Goal: Task Accomplishment & Management: Complete application form

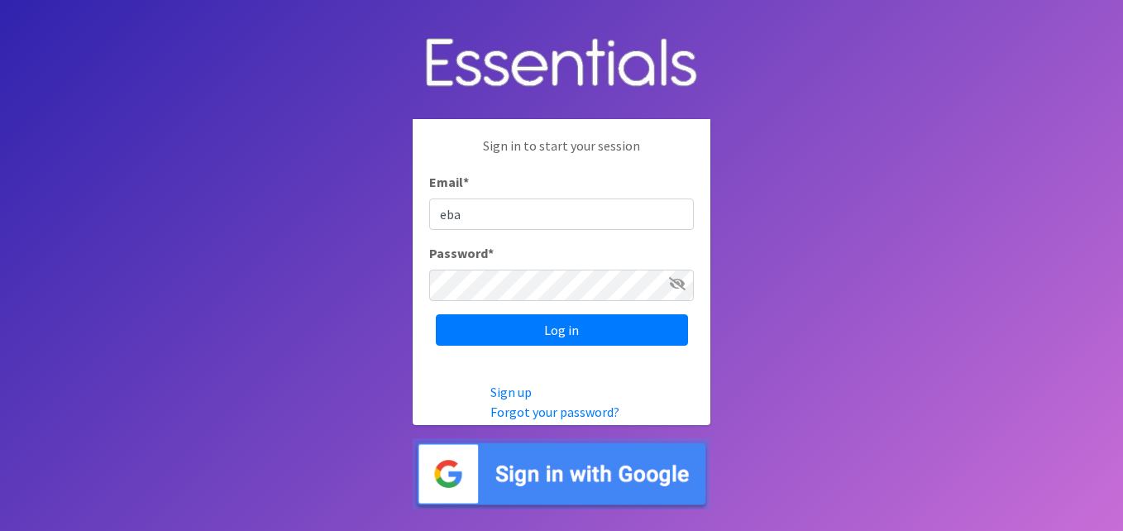
type input "[EMAIL_ADDRESS][DOMAIN_NAME]"
click at [671, 288] on icon at bounding box center [677, 283] width 17 height 13
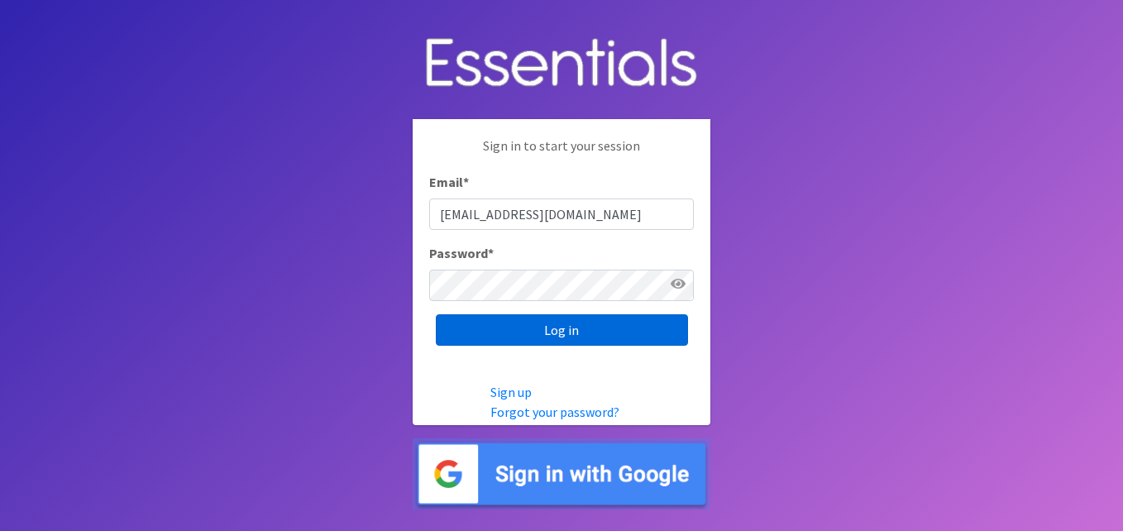
click at [596, 332] on input "Log in" at bounding box center [562, 329] width 252 height 31
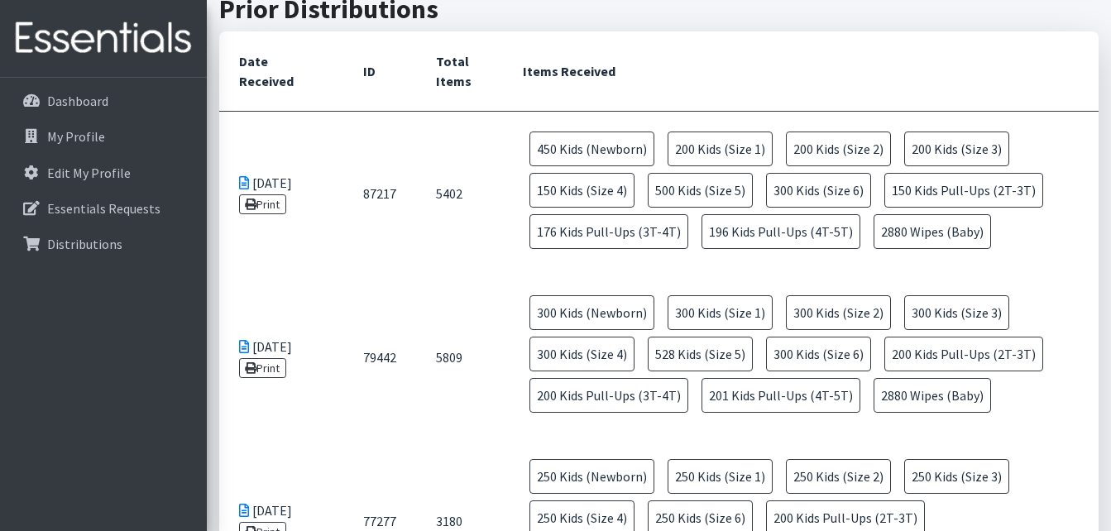
scroll to position [889, 0]
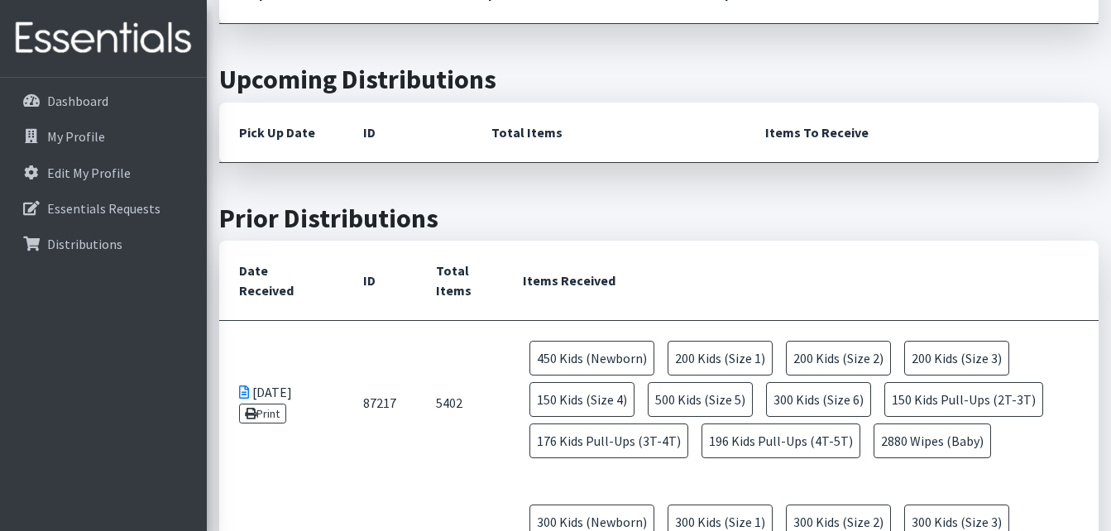
click at [646, 293] on th "Items Received" at bounding box center [801, 281] width 596 height 80
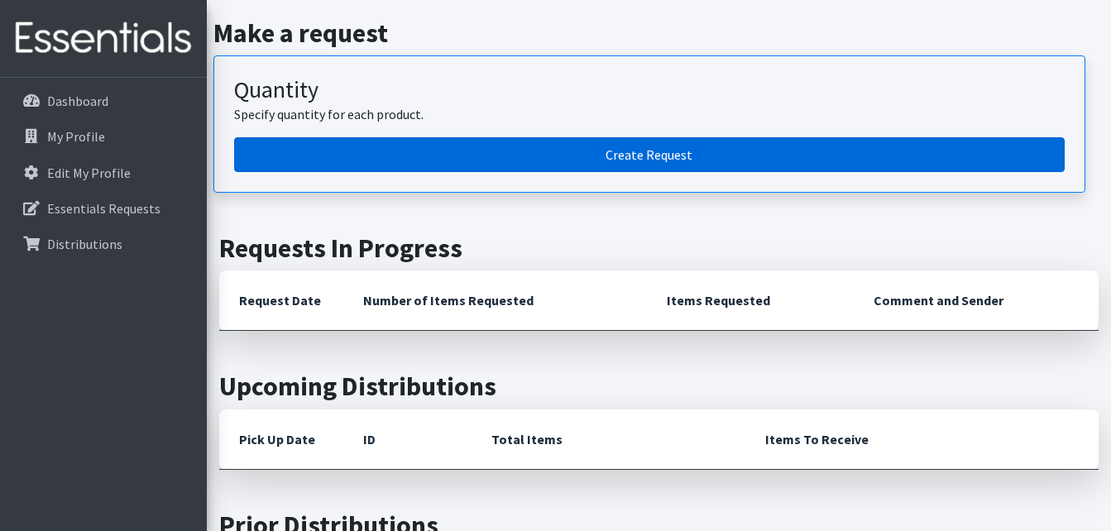
scroll to position [425, 0]
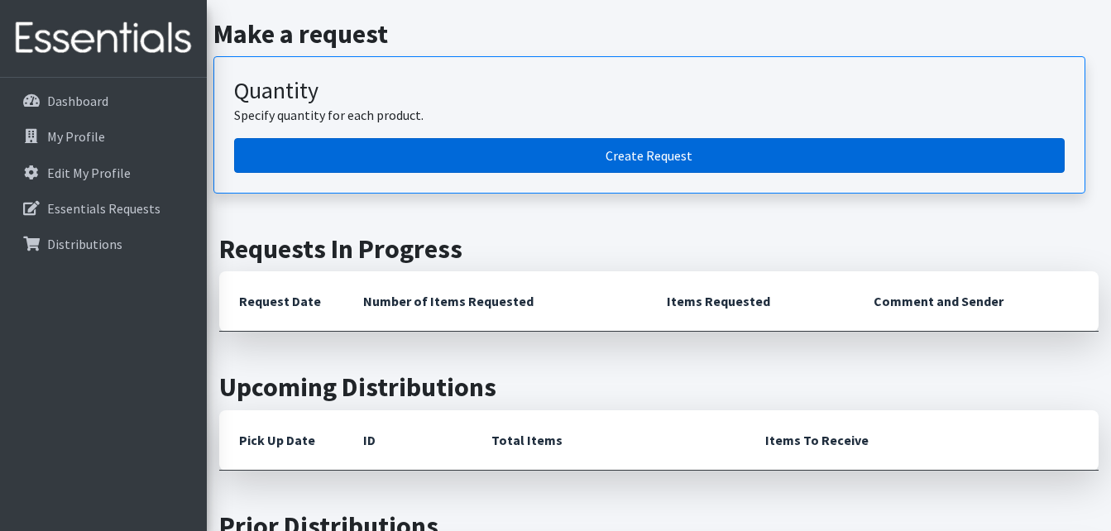
click at [615, 171] on link "Create Request" at bounding box center [649, 155] width 830 height 35
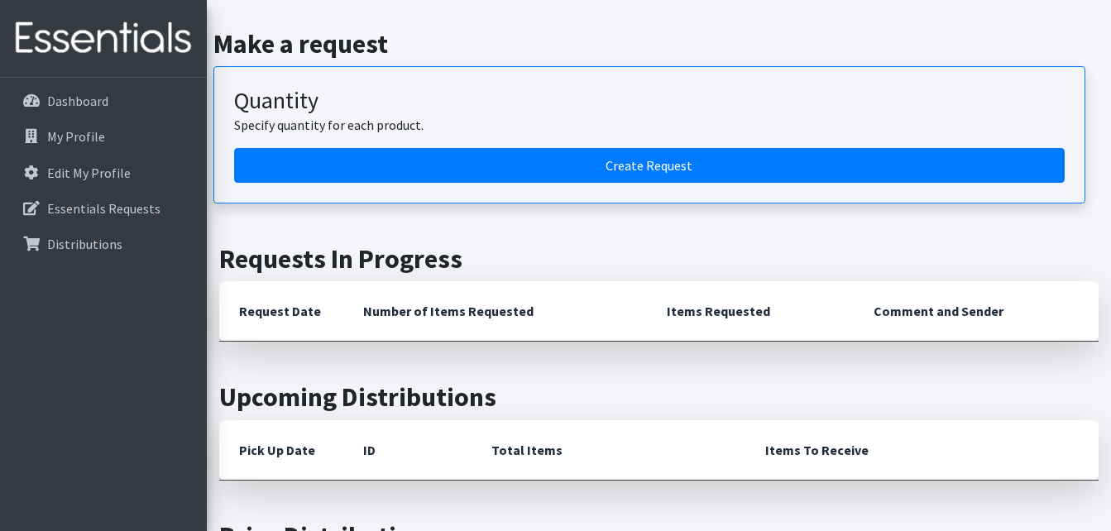
scroll to position [411, 0]
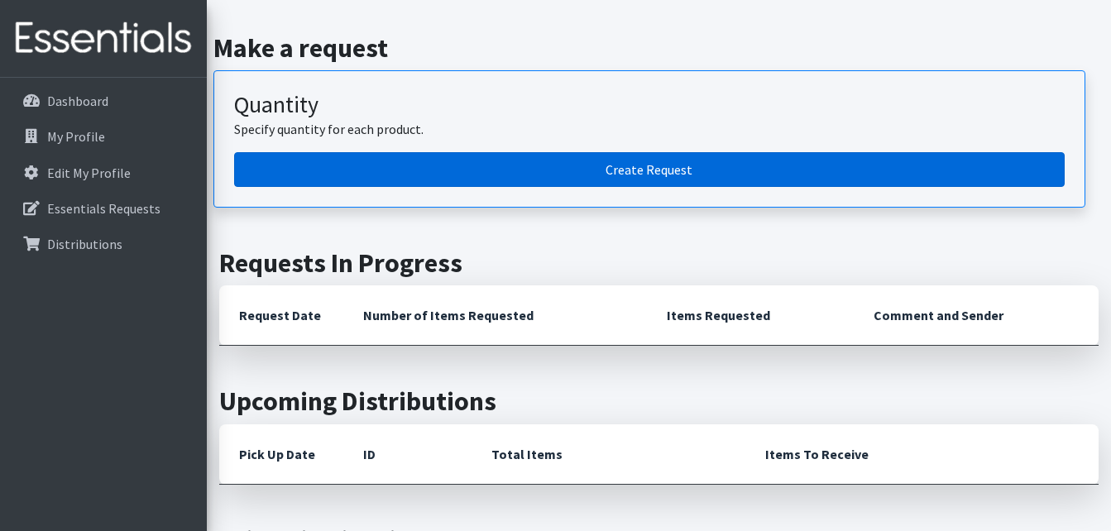
click at [418, 187] on link "Create Request" at bounding box center [649, 169] width 830 height 35
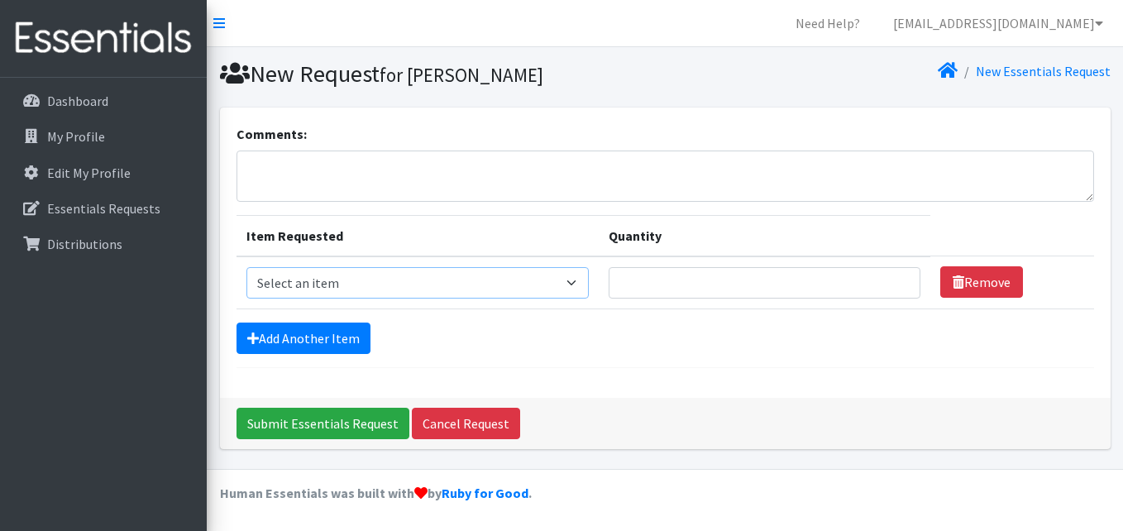
click at [530, 283] on select "Select an item Cloth Inserts (For Cloth Diapers) Kids (Newborn) Kids (Preemie) …" at bounding box center [417, 282] width 343 height 31
select select "5480"
click at [246, 267] on select "Select an item Cloth Inserts (For Cloth Diapers) Kids (Newborn) Kids (Preemie) …" at bounding box center [417, 282] width 343 height 31
click at [567, 288] on select "Select an item Cloth Inserts (For Cloth Diapers) Kids (Newborn) Kids (Preemie) …" at bounding box center [417, 282] width 343 height 31
click at [629, 401] on div "Submit Essentials Request Cancel Request" at bounding box center [665, 423] width 891 height 51
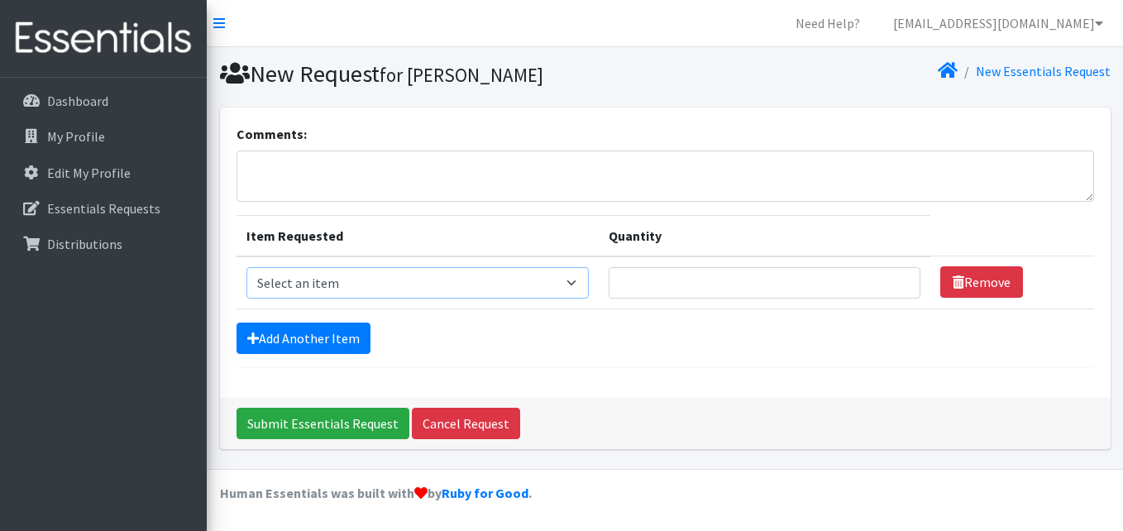
click at [348, 271] on select "Select an item Cloth Inserts (For Cloth Diapers) Kids (Newborn) Kids (Preemie) …" at bounding box center [417, 282] width 343 height 31
select select "5481"
click at [246, 267] on select "Select an item Cloth Inserts (For Cloth Diapers) Kids (Newborn) Kids (Preemie) …" at bounding box center [417, 282] width 343 height 31
click at [664, 280] on input "Quantity" at bounding box center [764, 282] width 311 height 31
type input "100"
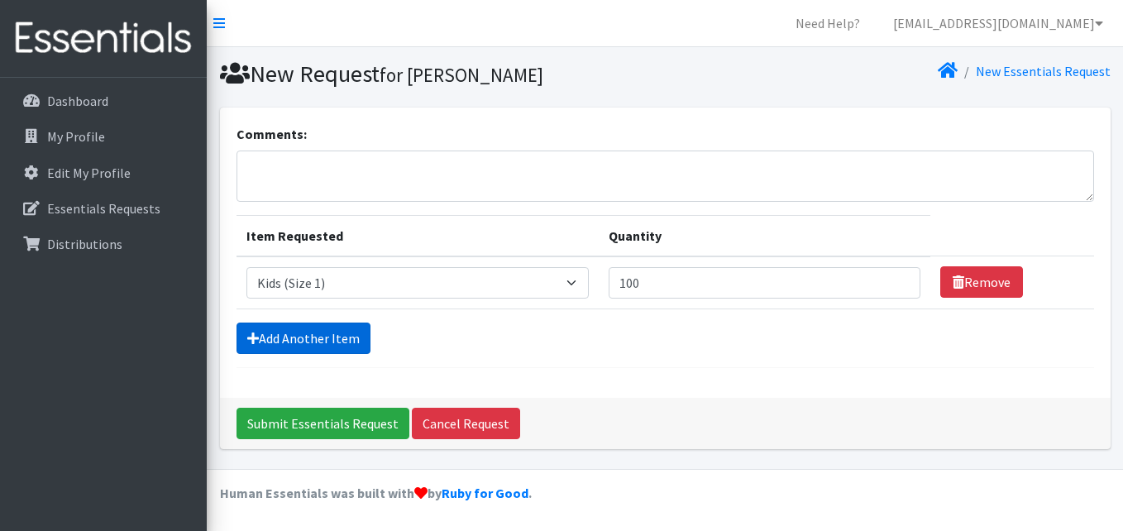
click at [294, 326] on link "Add Another Item" at bounding box center [304, 338] width 134 height 31
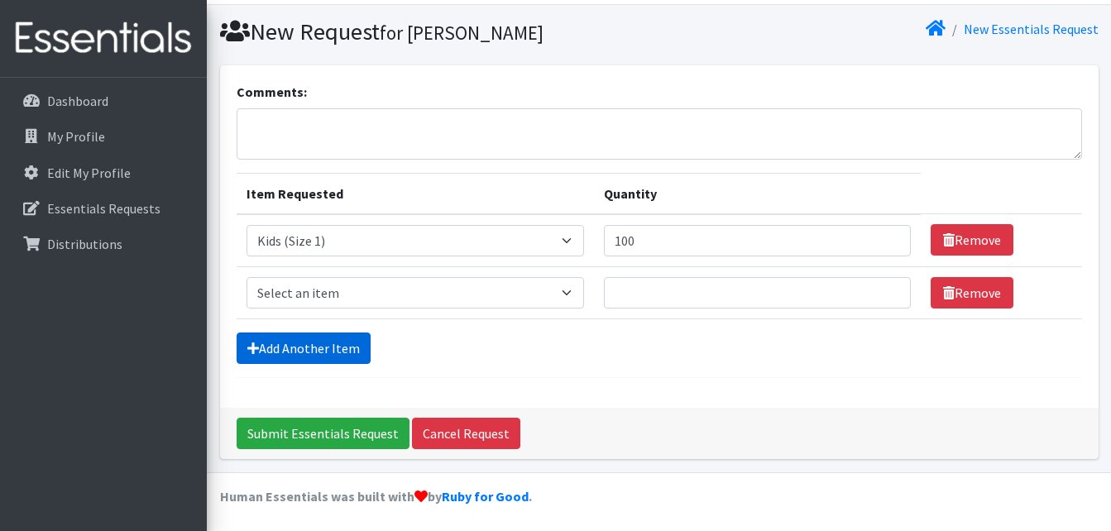
scroll to position [45, 0]
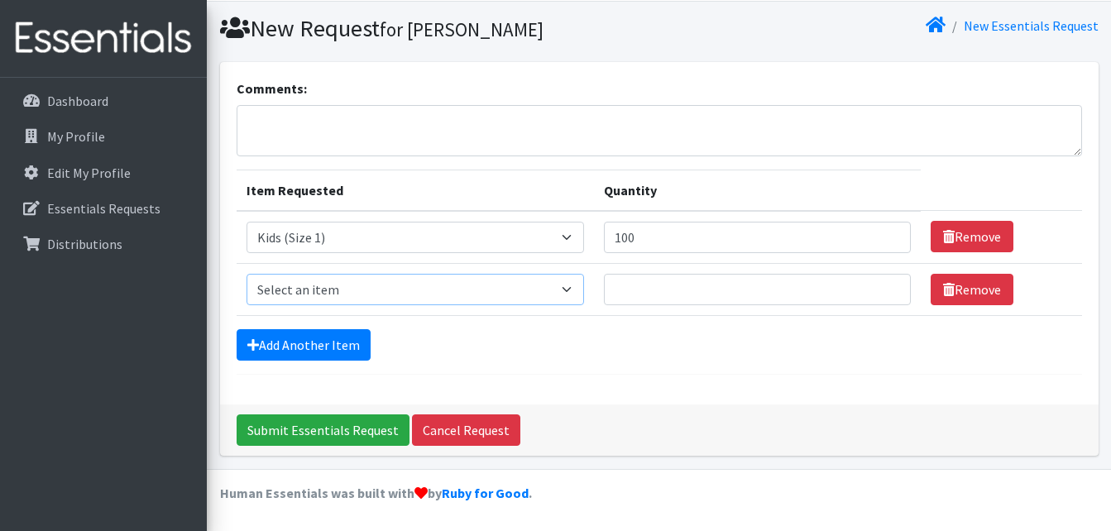
click at [333, 294] on select "Select an item Cloth Inserts (For Cloth Diapers) Kids (Newborn) Kids (Preemie) …" at bounding box center [414, 289] width 337 height 31
select select "5482"
click at [246, 274] on select "Select an item Cloth Inserts (For Cloth Diapers) Kids (Newborn) Kids (Preemie) …" at bounding box center [414, 289] width 337 height 31
click at [676, 299] on input "Quantity" at bounding box center [757, 289] width 307 height 31
type input "100"
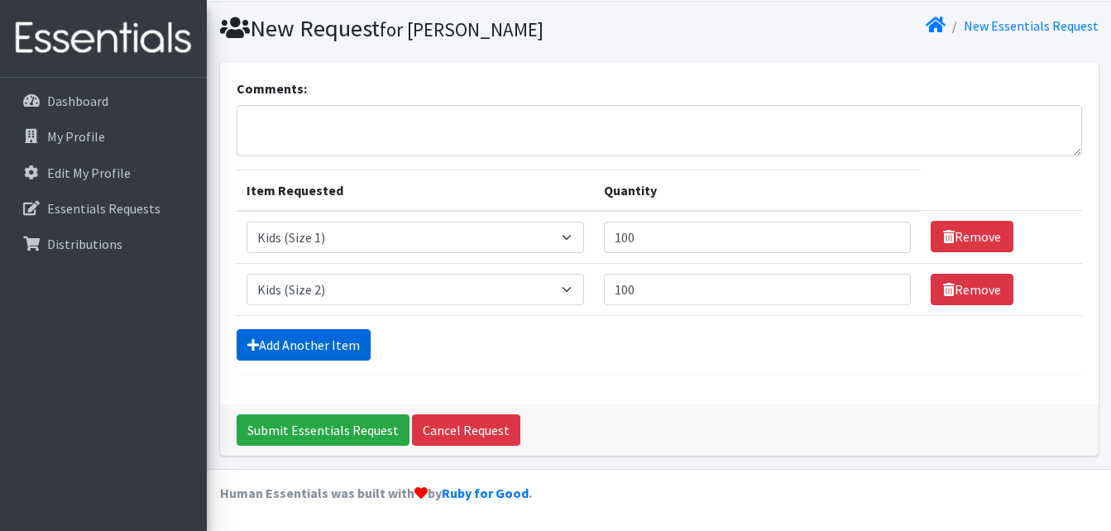
click at [305, 350] on link "Add Another Item" at bounding box center [304, 344] width 134 height 31
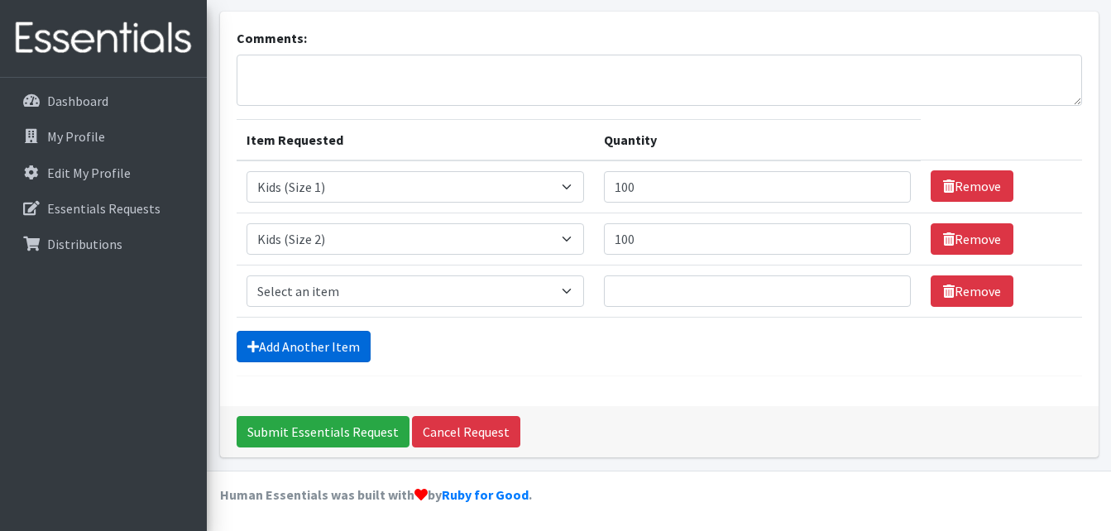
scroll to position [98, 0]
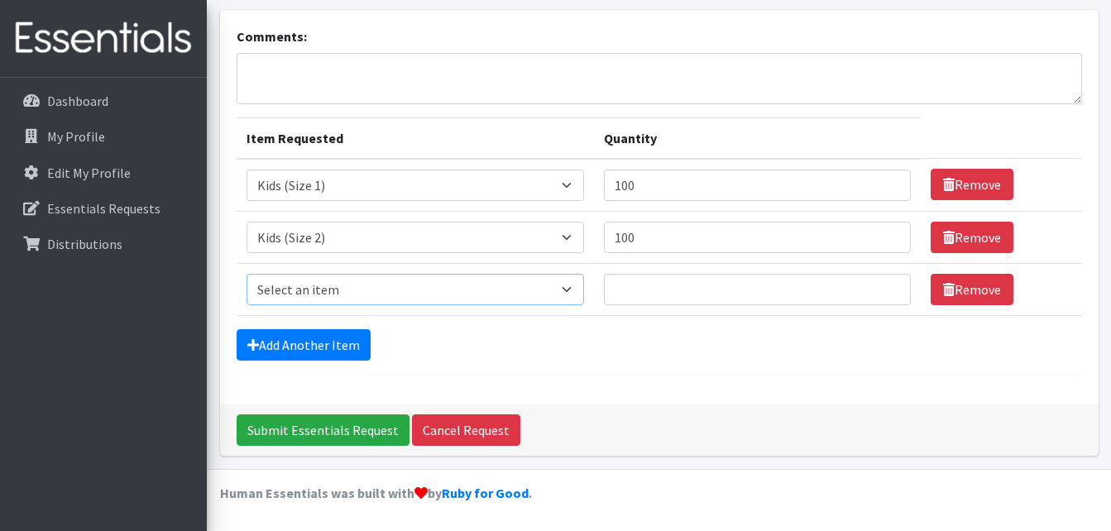
click at [349, 294] on select "Select an item Cloth Inserts (For Cloth Diapers) Kids (Newborn) Kids (Preemie) …" at bounding box center [414, 289] width 337 height 31
select select "5484"
click at [246, 274] on select "Select an item Cloth Inserts (For Cloth Diapers) Kids (Newborn) Kids (Preemie) …" at bounding box center [414, 289] width 337 height 31
click at [648, 287] on input "Quantity" at bounding box center [757, 289] width 307 height 31
type input "0"
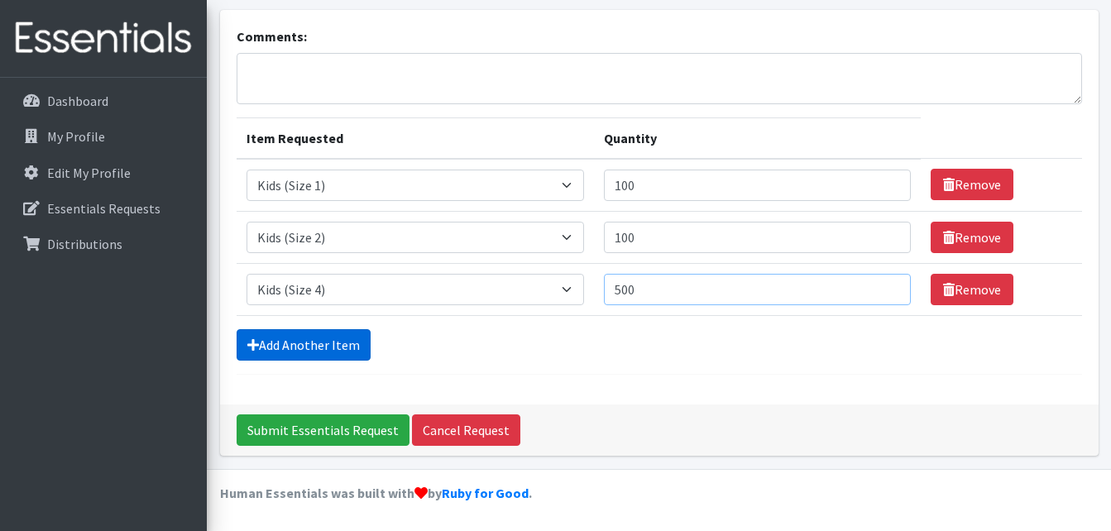
type input "500"
click at [339, 340] on link "Add Another Item" at bounding box center [304, 344] width 134 height 31
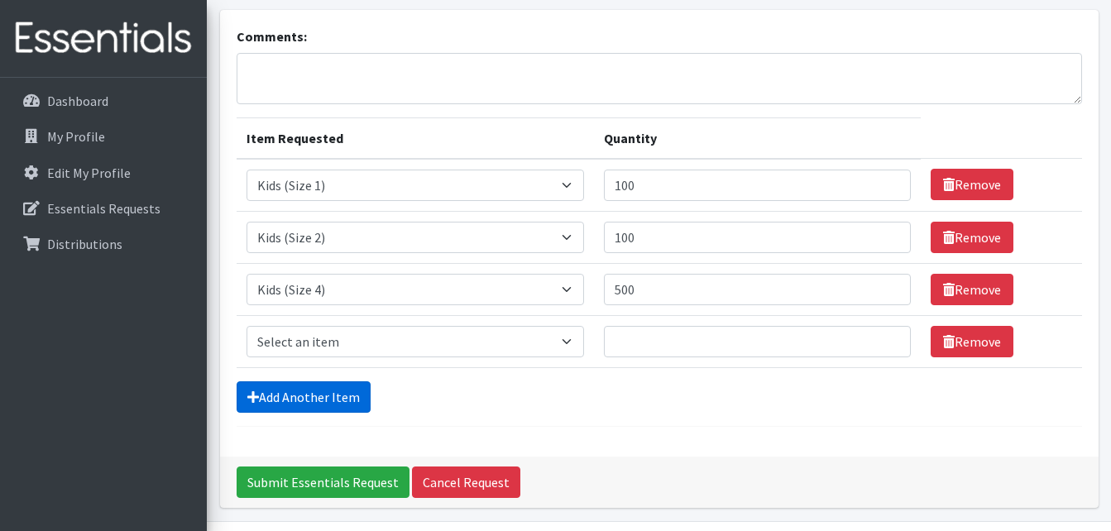
scroll to position [150, 0]
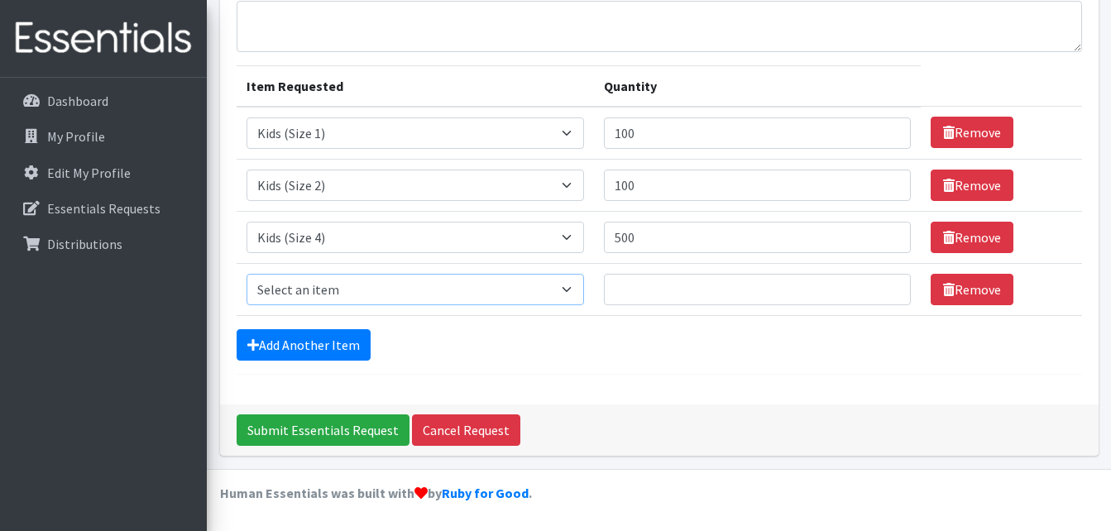
click at [437, 294] on select "Select an item Cloth Inserts (For Cloth Diapers) Kids (Newborn) Kids (Preemie) …" at bounding box center [414, 289] width 337 height 31
select select "5485"
click at [246, 274] on select "Select an item Cloth Inserts (For Cloth Diapers) Kids (Newborn) Kids (Preemie) …" at bounding box center [414, 289] width 337 height 31
click at [663, 289] on input "Quantity" at bounding box center [757, 289] width 307 height 31
type input "0"
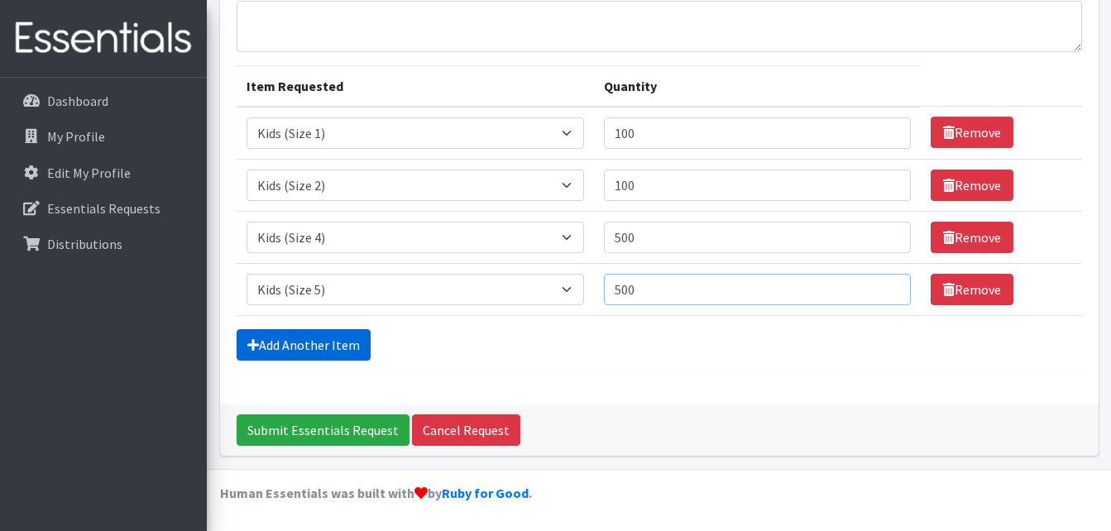
type input "500"
click at [315, 348] on link "Add Another Item" at bounding box center [304, 344] width 134 height 31
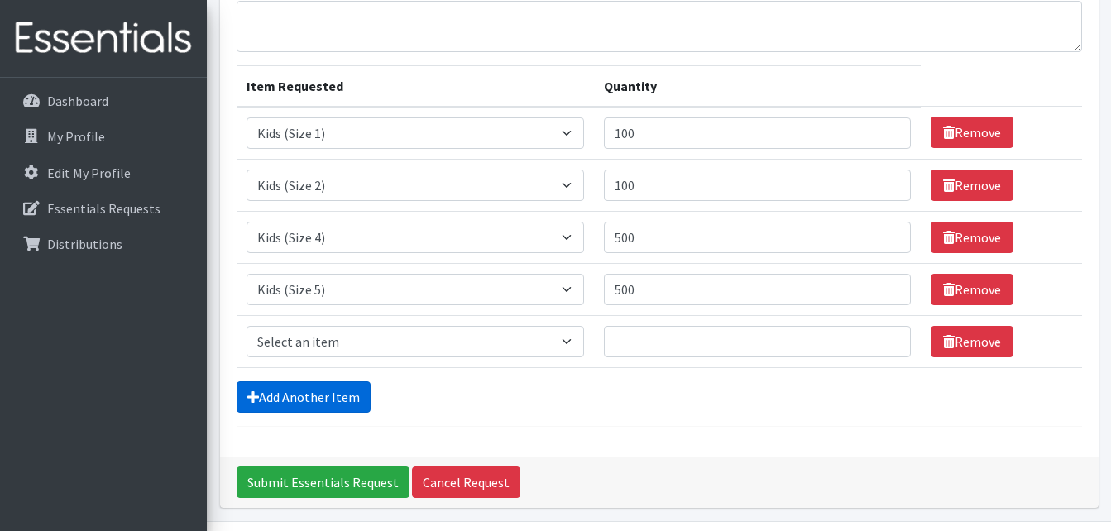
scroll to position [202, 0]
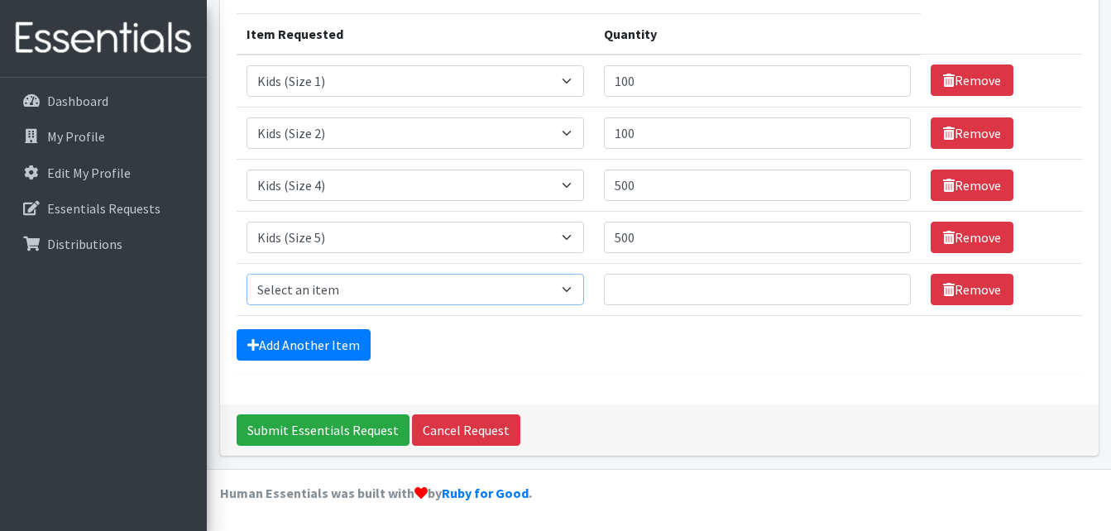
click at [419, 289] on select "Select an item Cloth Inserts (For Cloth Diapers) Kids (Newborn) Kids (Preemie) …" at bounding box center [414, 289] width 337 height 31
select select "5486"
click at [246, 274] on select "Select an item Cloth Inserts (For Cloth Diapers) Kids (Newborn) Kids (Preemie) …" at bounding box center [414, 289] width 337 height 31
click at [664, 297] on input "Quantity" at bounding box center [757, 289] width 307 height 31
type input "1"
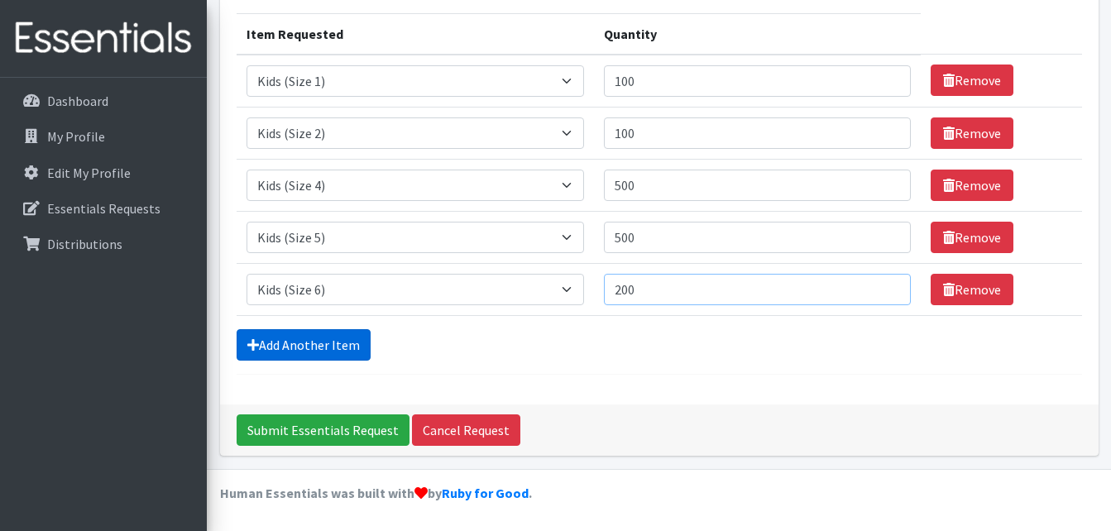
type input "200"
click at [333, 329] on link "Add Another Item" at bounding box center [304, 344] width 134 height 31
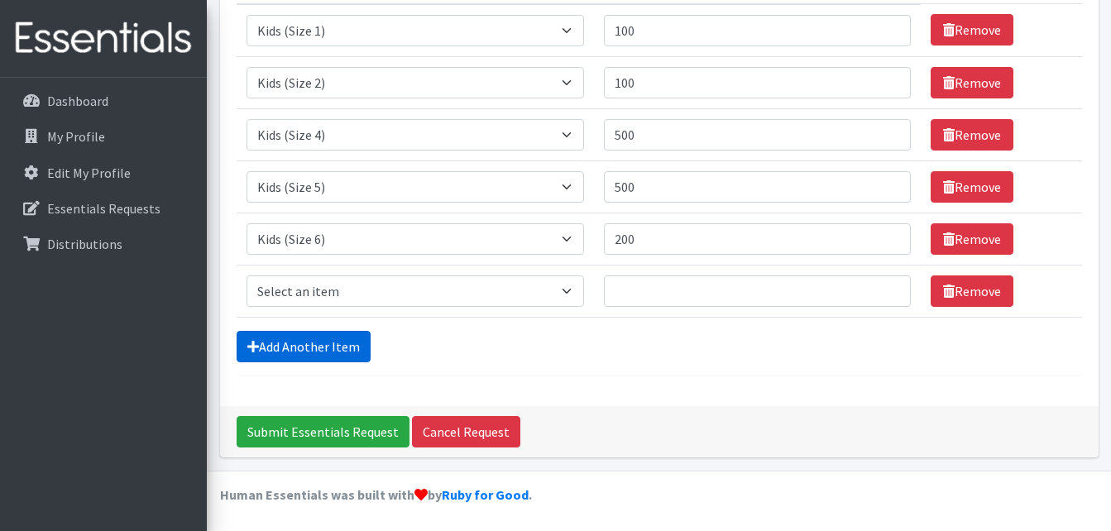
scroll to position [254, 0]
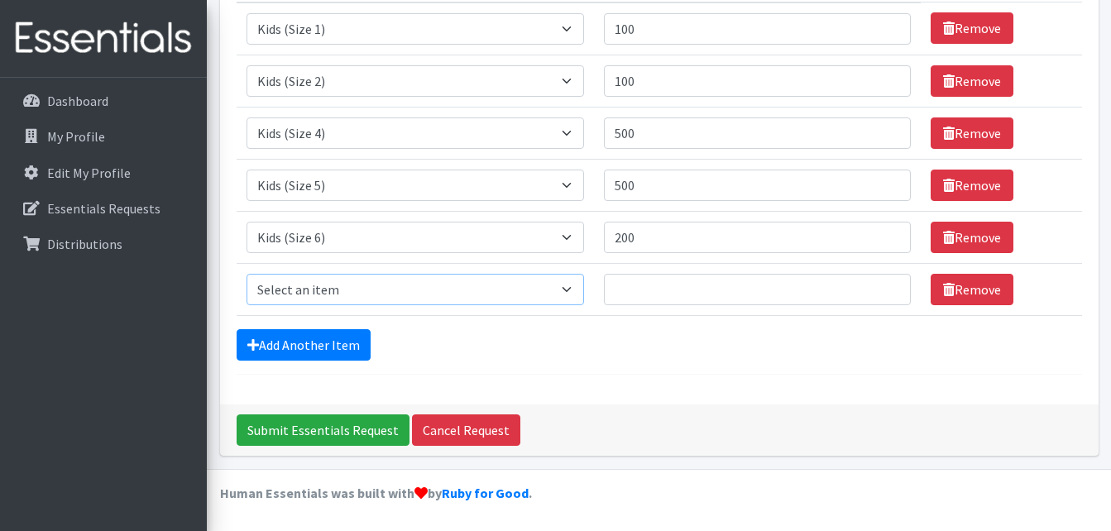
click at [406, 286] on select "Select an item Cloth Inserts (For Cloth Diapers) Kids (Newborn) Kids (Preemie) …" at bounding box center [414, 289] width 337 height 31
select select "5487"
click at [246, 274] on select "Select an item Cloth Inserts (For Cloth Diapers) Kids (Newborn) Kids (Preemie) …" at bounding box center [414, 289] width 337 height 31
click at [640, 288] on input "Quantity" at bounding box center [757, 289] width 307 height 31
type input "150"
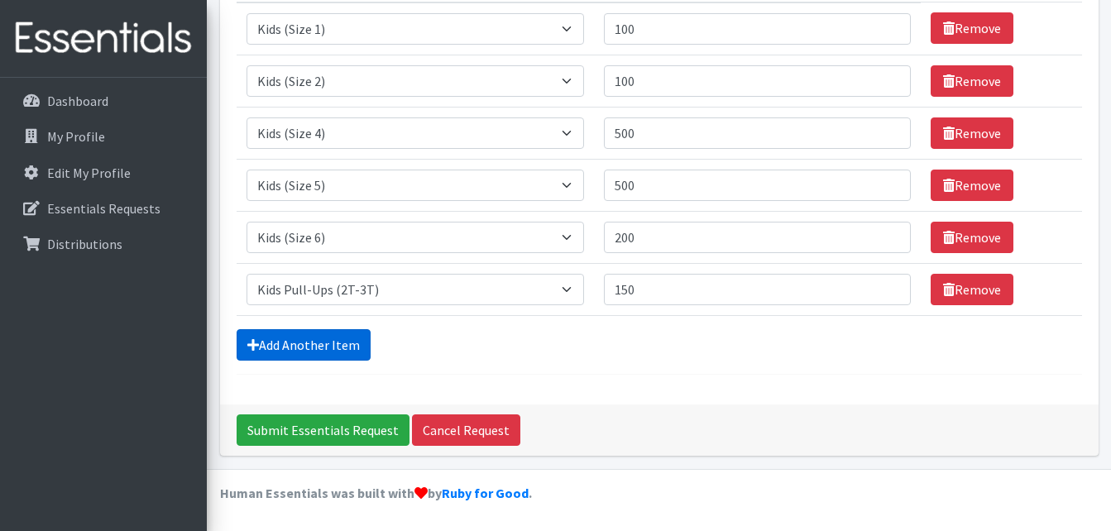
click at [326, 350] on link "Add Another Item" at bounding box center [304, 344] width 134 height 31
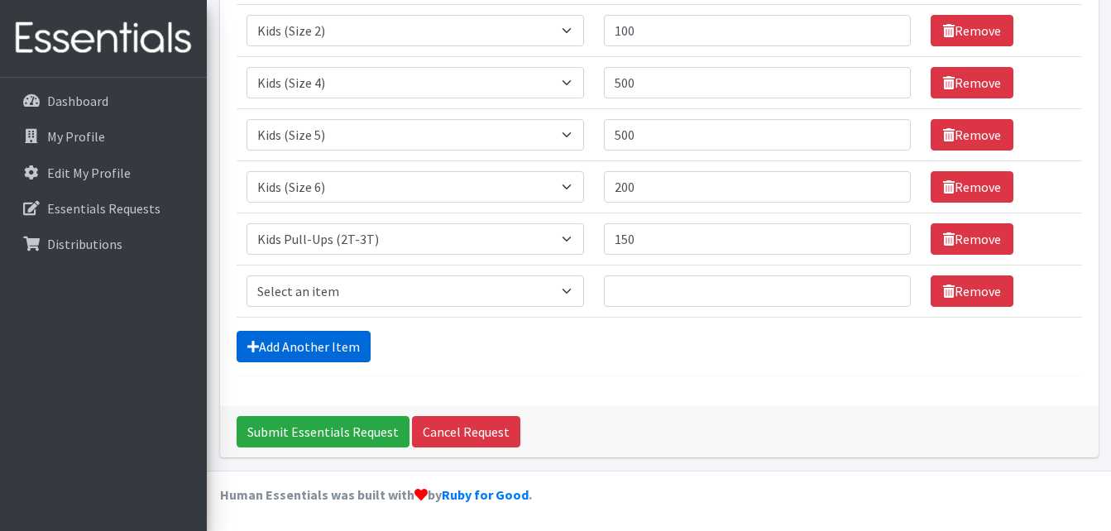
scroll to position [306, 0]
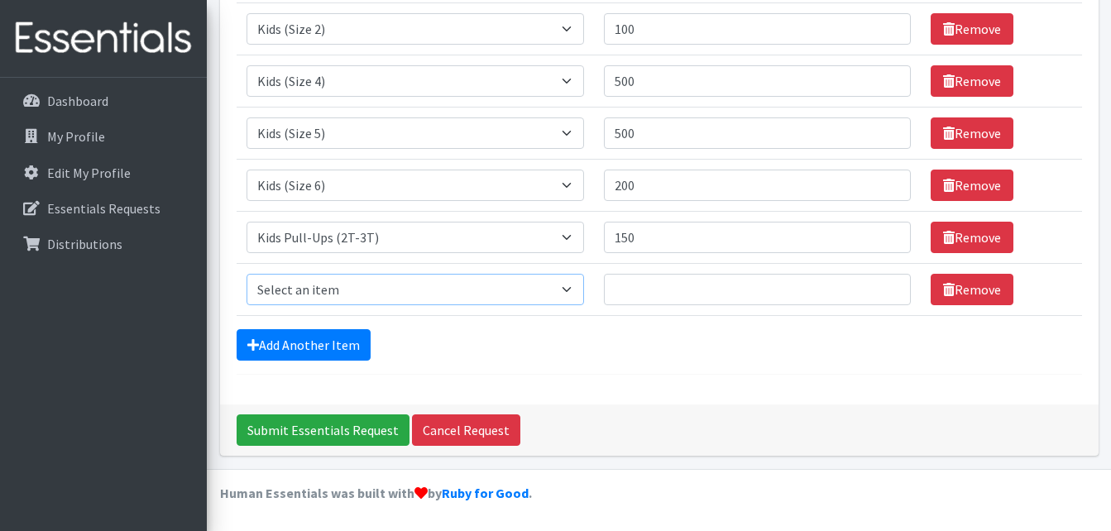
click at [422, 292] on select "Select an item Cloth Inserts (For Cloth Diapers) Kids (Newborn) Kids (Preemie) …" at bounding box center [414, 289] width 337 height 31
select select "5488"
click at [246, 274] on select "Select an item Cloth Inserts (For Cloth Diapers) Kids (Newborn) Kids (Preemie) …" at bounding box center [414, 289] width 337 height 31
click at [696, 294] on input "Quantity" at bounding box center [757, 289] width 307 height 31
type input "150"
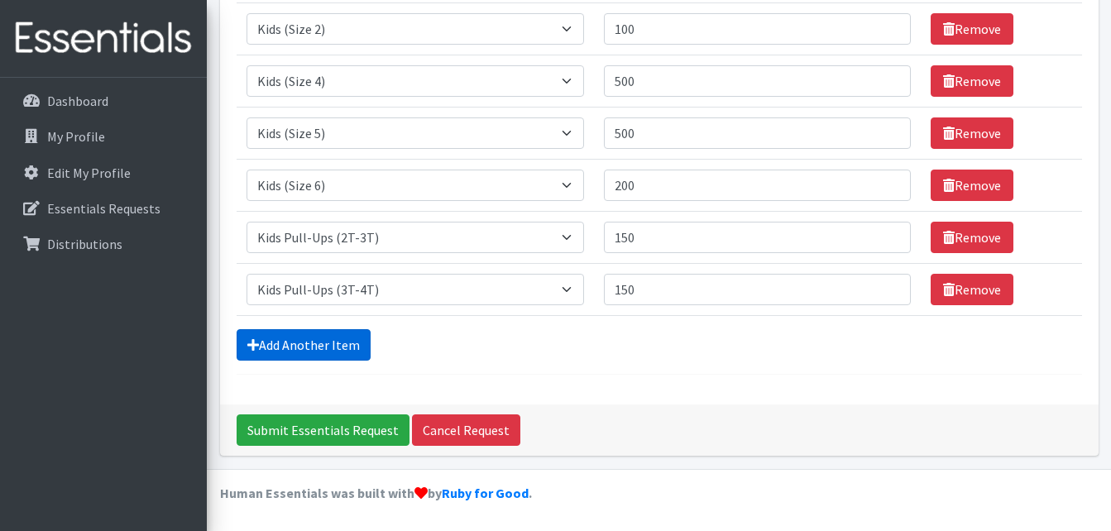
click at [351, 336] on link "Add Another Item" at bounding box center [304, 344] width 134 height 31
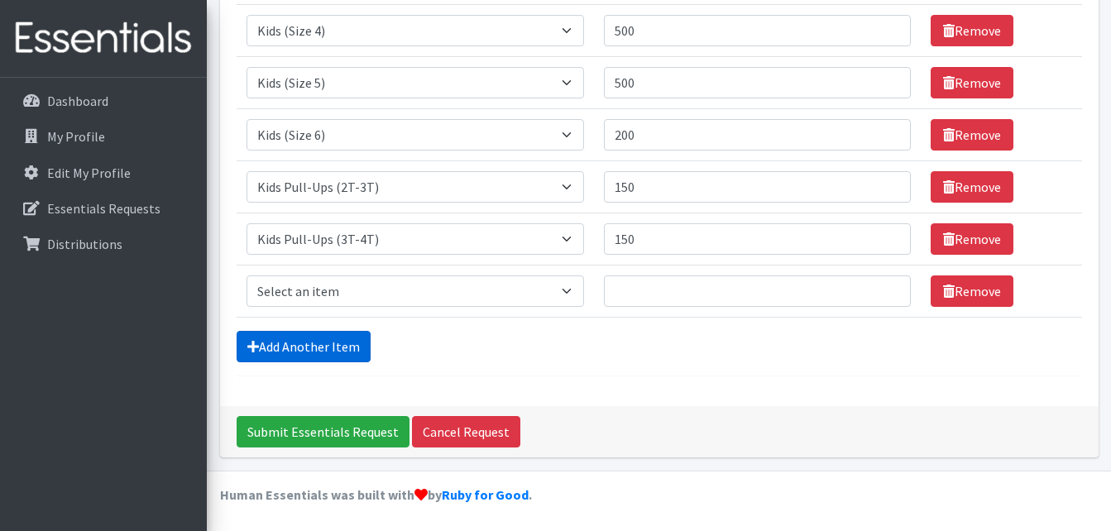
scroll to position [358, 0]
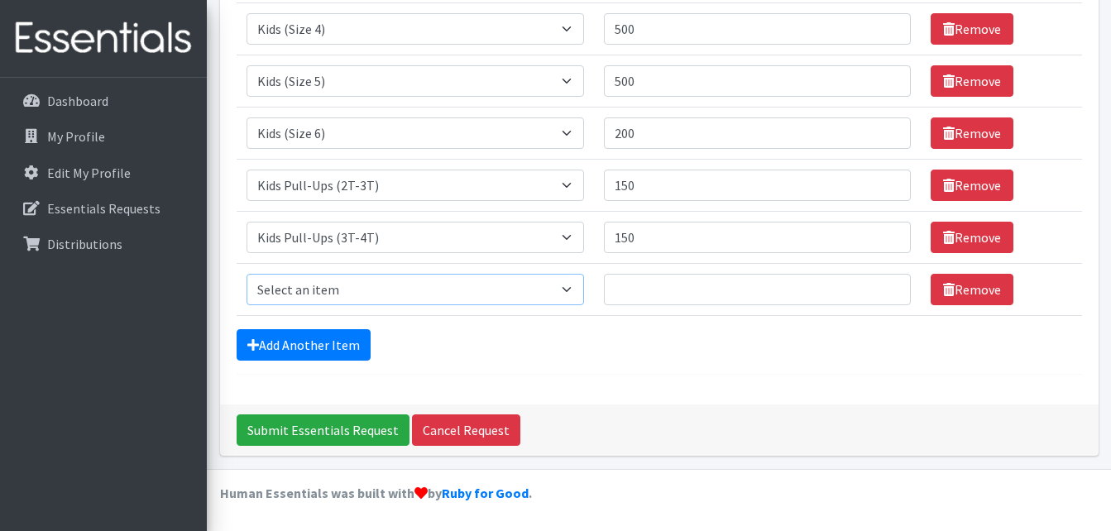
click at [447, 284] on select "Select an item Cloth Inserts (For Cloth Diapers) Kids (Newborn) Kids (Preemie) …" at bounding box center [414, 289] width 337 height 31
select select "5489"
click at [246, 274] on select "Select an item Cloth Inserts (For Cloth Diapers) Kids (Newborn) Kids (Preemie) …" at bounding box center [414, 289] width 337 height 31
click at [647, 305] on td "Quantity" at bounding box center [757, 289] width 327 height 52
click at [647, 292] on input "Quantity" at bounding box center [757, 289] width 307 height 31
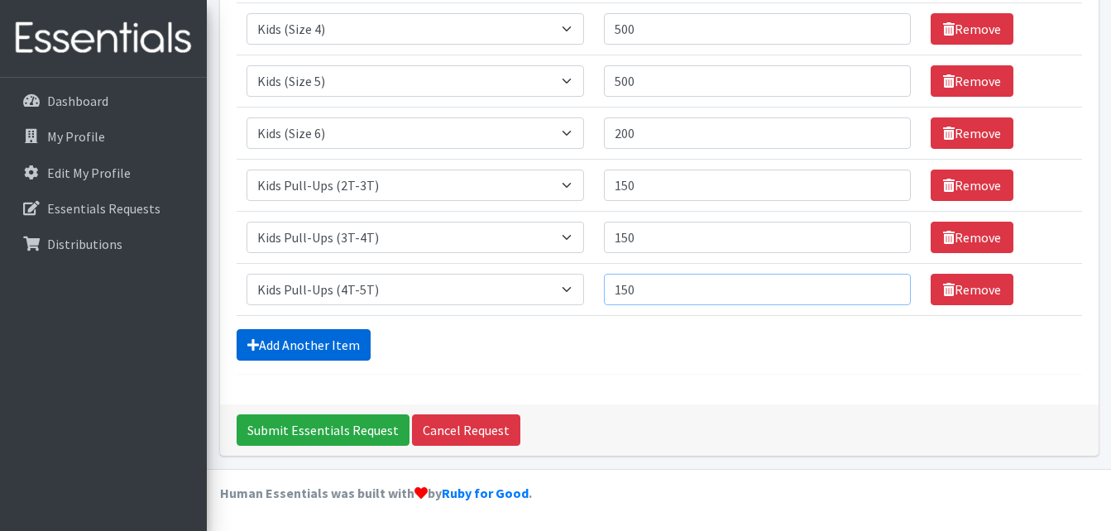
type input "150"
click at [340, 343] on link "Add Another Item" at bounding box center [304, 344] width 134 height 31
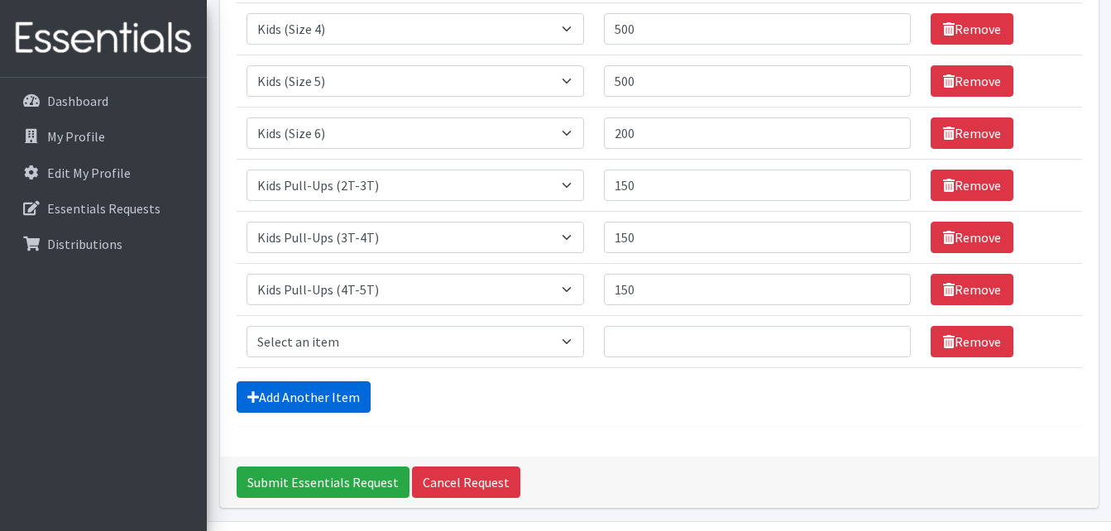
scroll to position [410, 0]
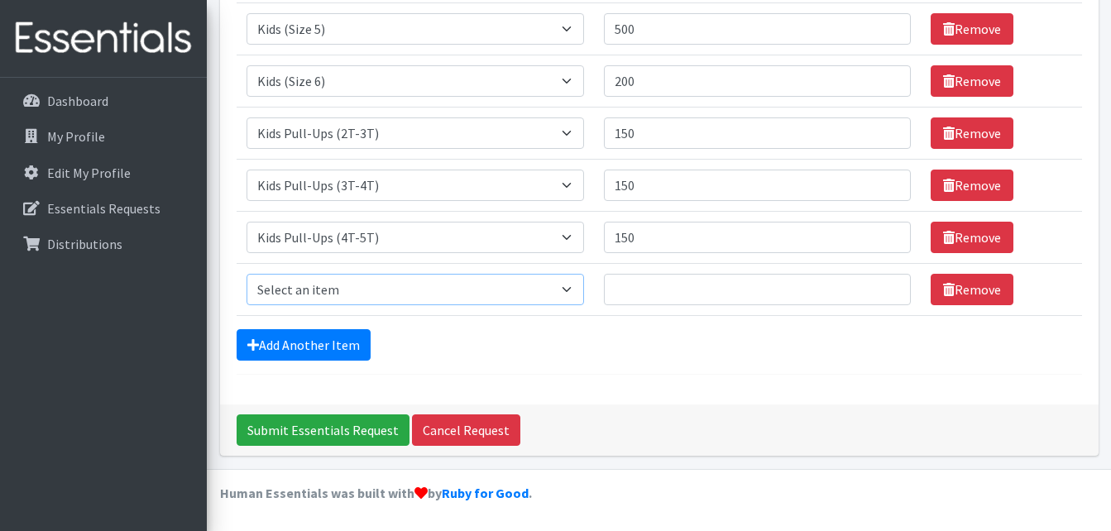
click at [442, 294] on select "Select an item Cloth Inserts (For Cloth Diapers) Kids (Newborn) Kids (Preemie) …" at bounding box center [414, 289] width 337 height 31
select select "5491"
click at [246, 274] on select "Select an item Cloth Inserts (For Cloth Diapers) Kids (Newborn) Kids (Preemie) …" at bounding box center [414, 289] width 337 height 31
click at [634, 300] on input "Quantity" at bounding box center [757, 289] width 307 height 31
type input "2880"
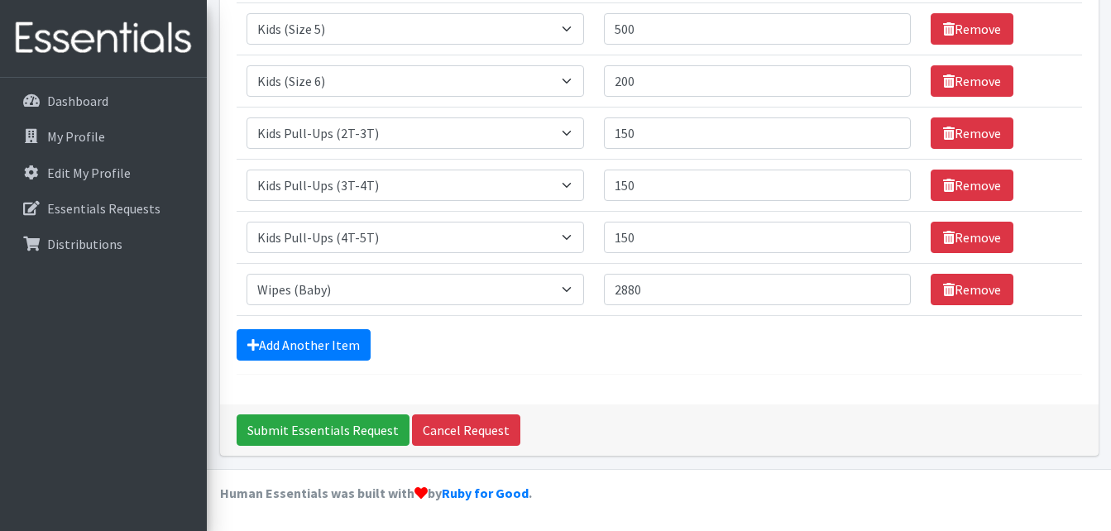
click at [427, 391] on div "Comments: Item Requested Quantity Item Requested Select an item Cloth Inserts (…" at bounding box center [659, 50] width 878 height 707
click at [340, 448] on div "Submit Essentials Request Cancel Request" at bounding box center [659, 429] width 878 height 51
click at [327, 419] on input "Submit Essentials Request" at bounding box center [323, 429] width 173 height 31
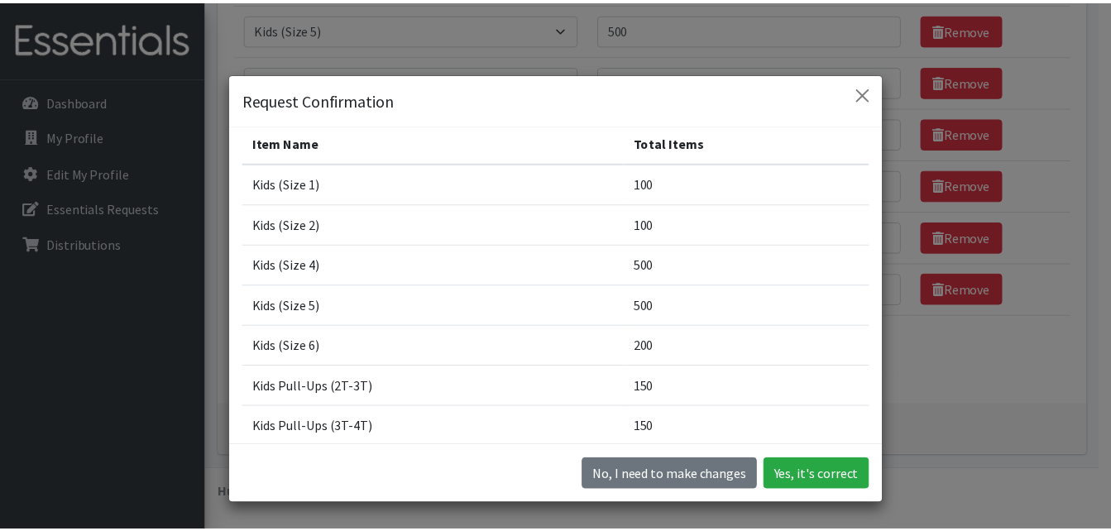
scroll to position [0, 0]
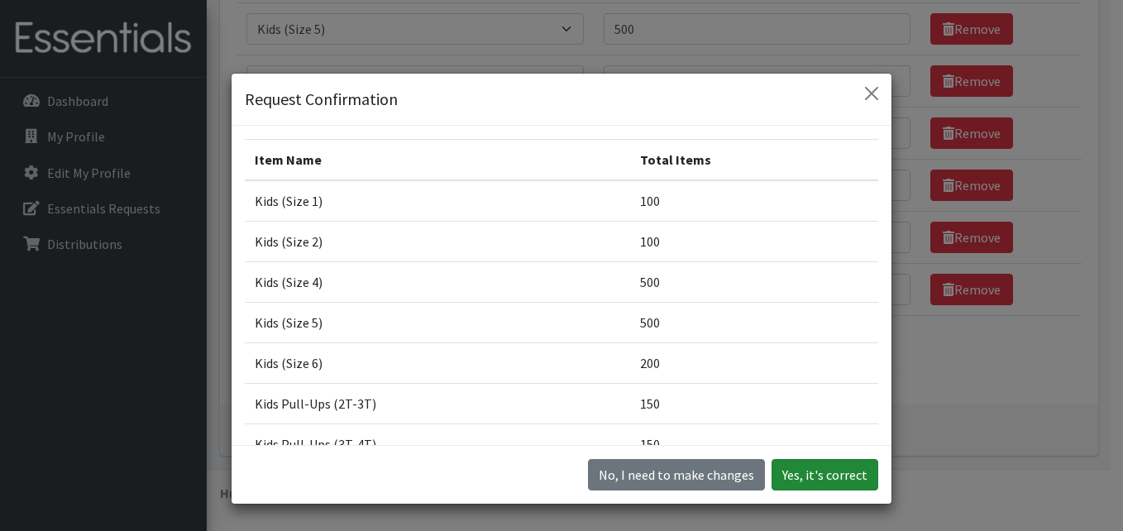
click at [825, 480] on button "Yes, it's correct" at bounding box center [825, 474] width 107 height 31
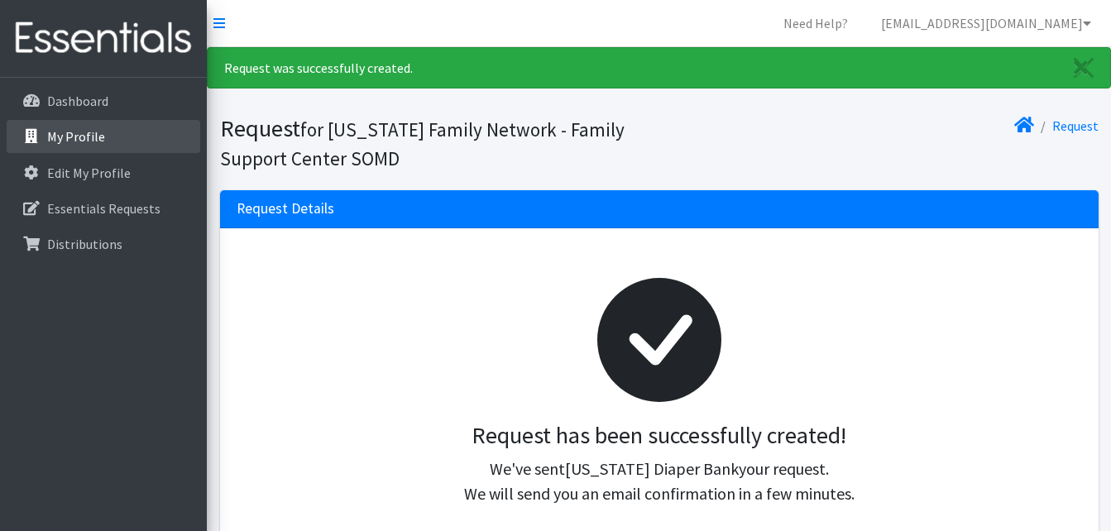
click at [122, 142] on link "My Profile" at bounding box center [104, 136] width 194 height 33
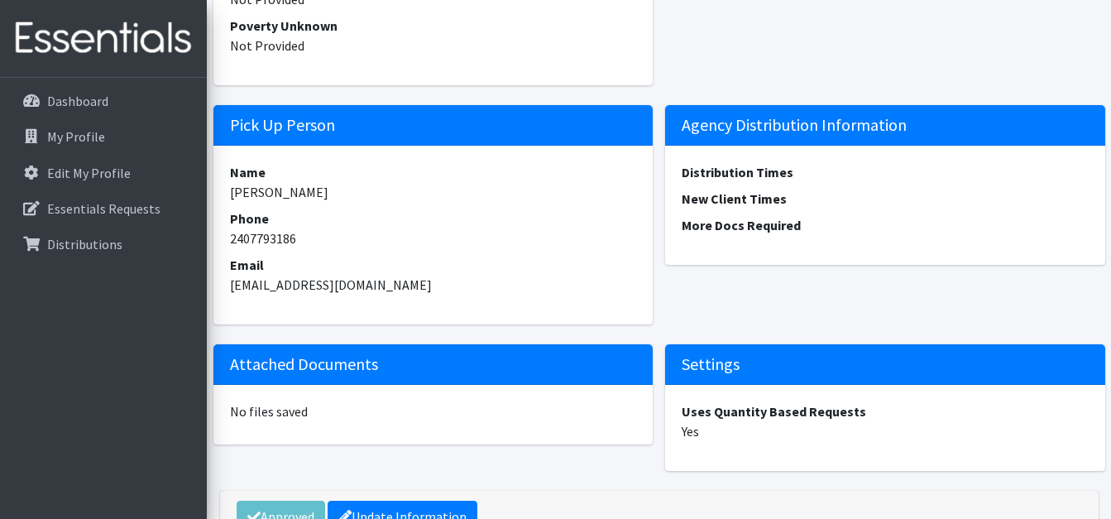
scroll to position [2359, 0]
